Goal: Task Accomplishment & Management: Manage account settings

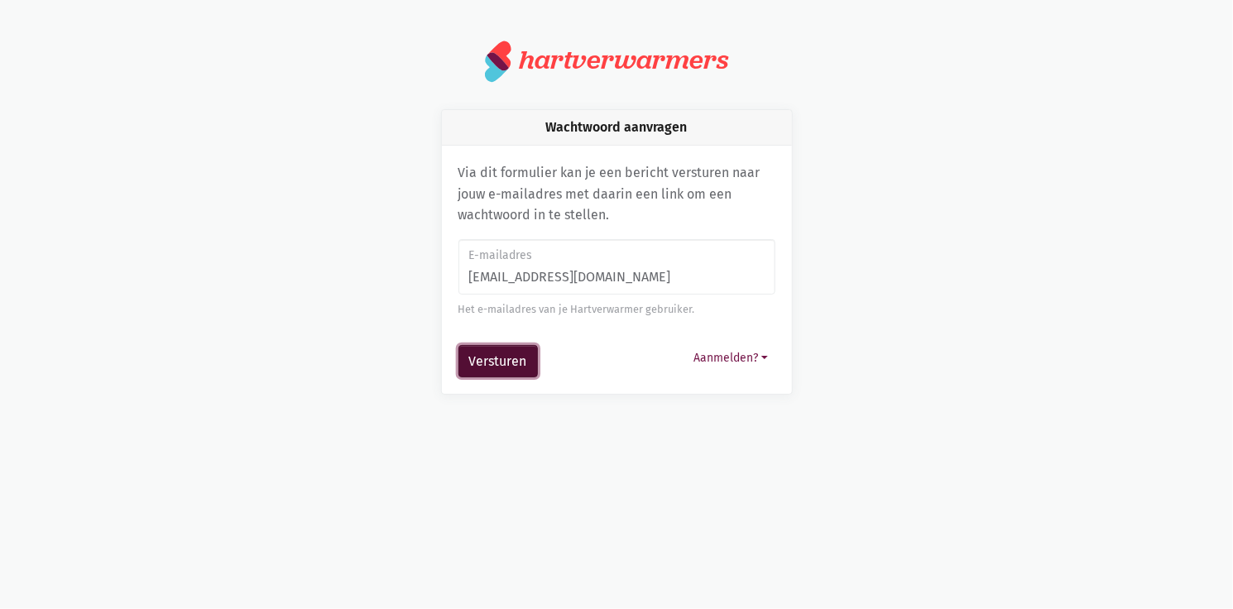
click at [513, 361] on button "Versturen" at bounding box center [497, 361] width 79 height 33
click at [517, 359] on button "Versturen" at bounding box center [497, 361] width 79 height 33
